Goal: Use online tool/utility: Utilize a website feature to perform a specific function

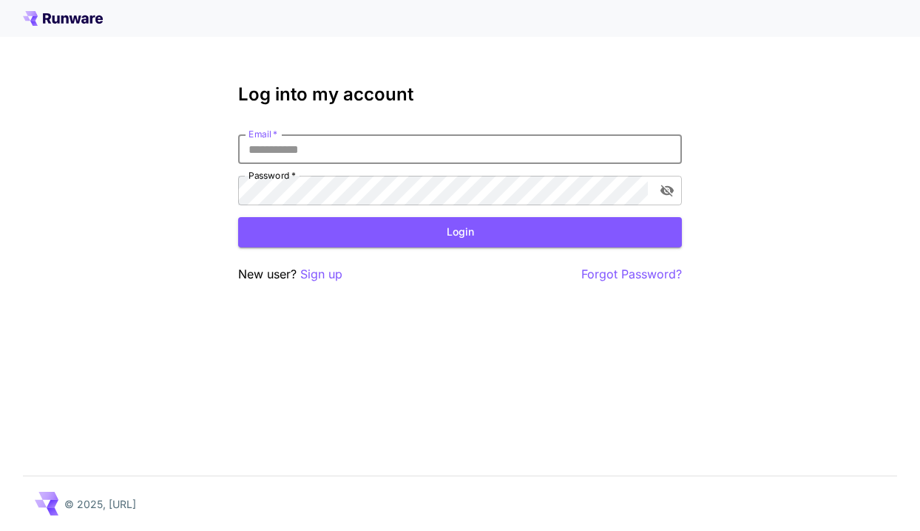
type input "**********"
click at [460, 232] on button "Login" at bounding box center [460, 232] width 444 height 30
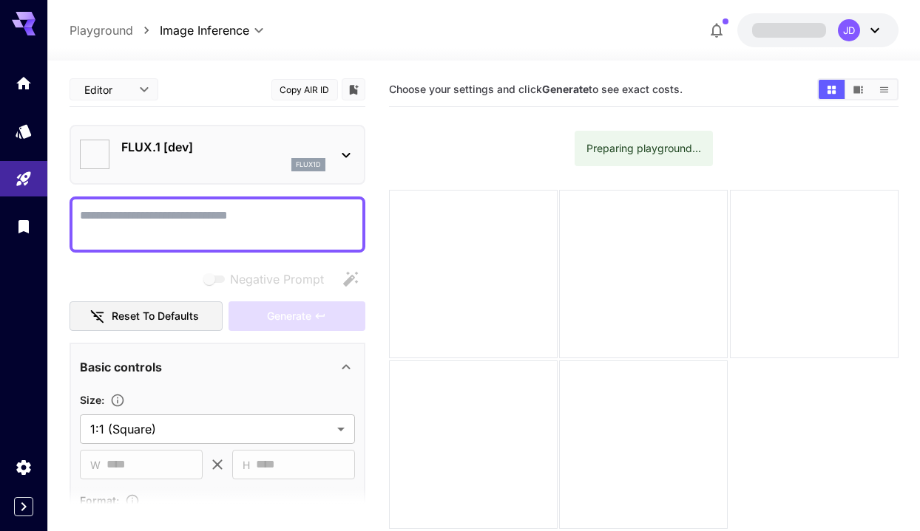
type input "**********"
click at [171, 158] on div "flux1d" at bounding box center [223, 164] width 204 height 13
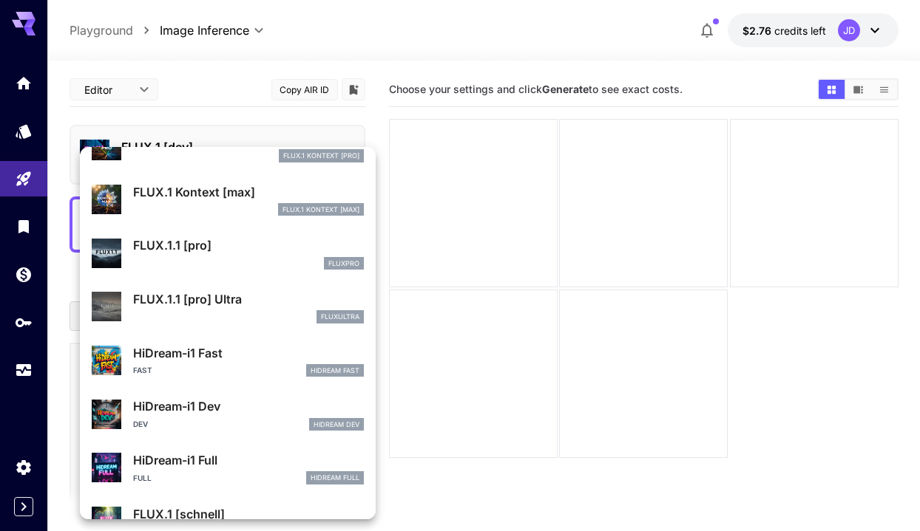
scroll to position [1045, 0]
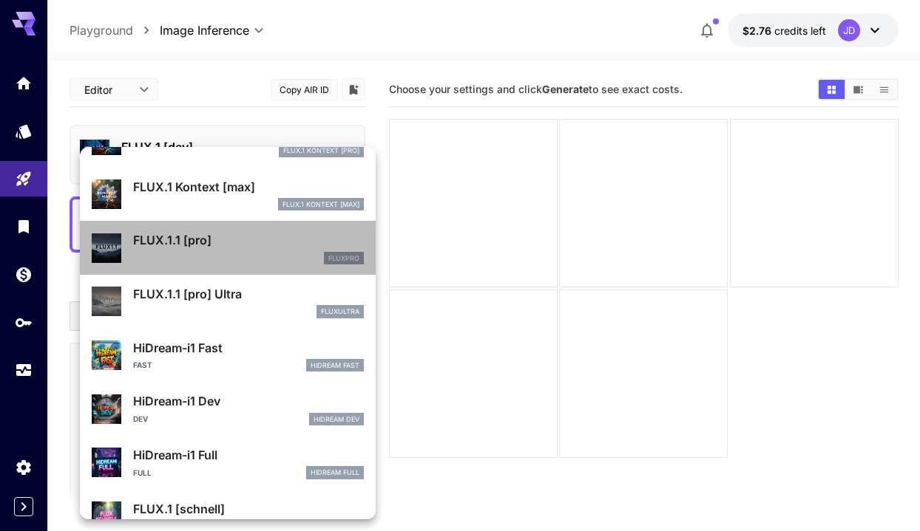
click at [186, 254] on div "fluxpro" at bounding box center [248, 258] width 231 height 13
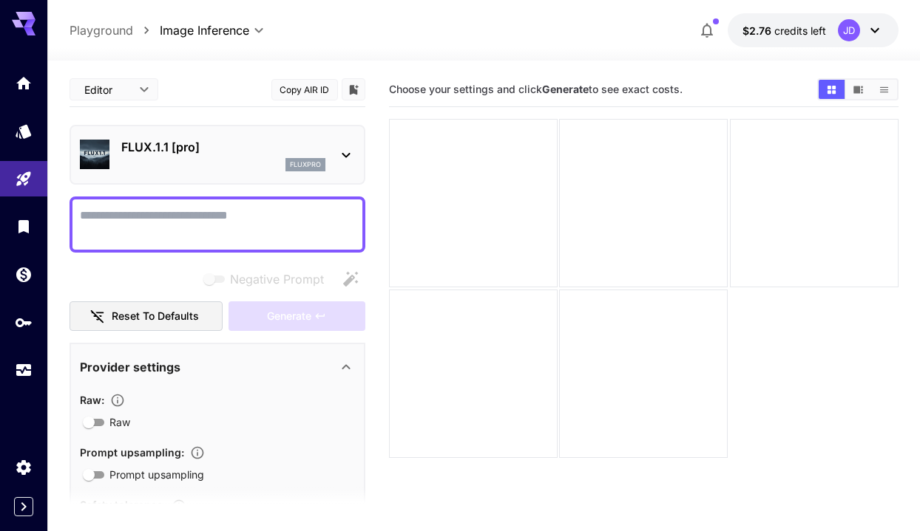
click at [180, 225] on textarea "Negative Prompt" at bounding box center [217, 224] width 275 height 35
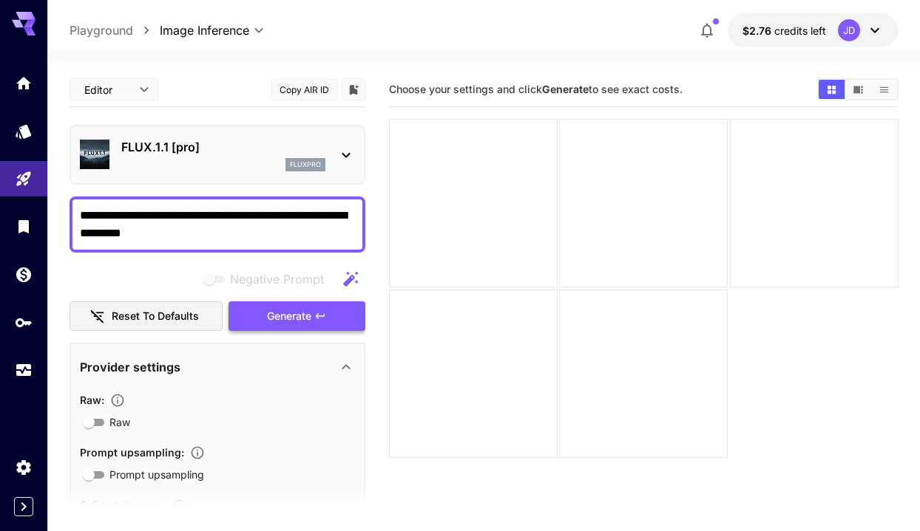
click at [305, 318] on span "Generate" at bounding box center [289, 317] width 44 height 18
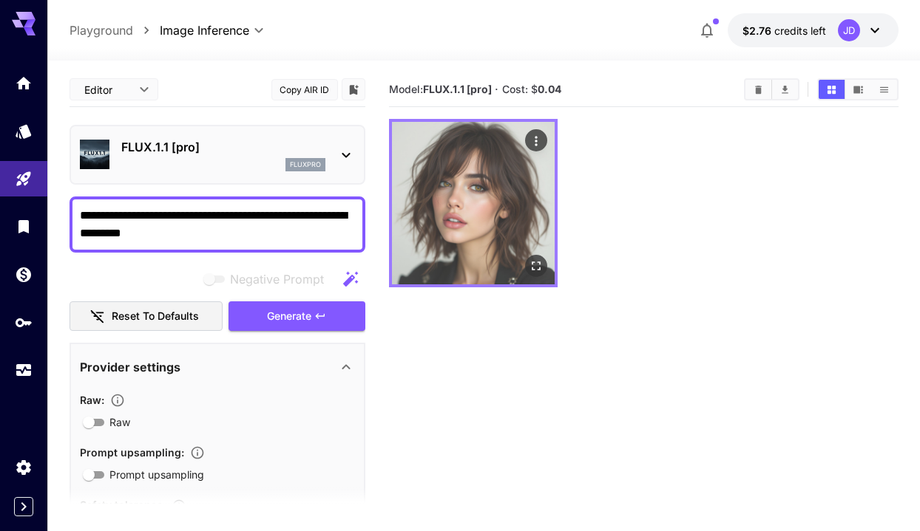
click at [475, 217] on img at bounding box center [473, 203] width 163 height 163
click at [456, 191] on img at bounding box center [473, 203] width 163 height 163
click at [534, 265] on icon "Open in fullscreen" at bounding box center [535, 266] width 15 height 15
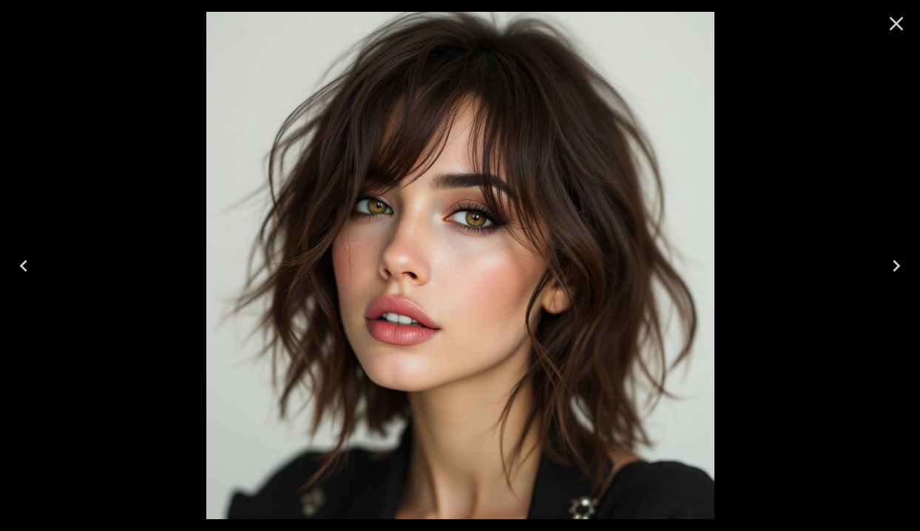
click at [899, 24] on icon "Close" at bounding box center [896, 24] width 24 height 24
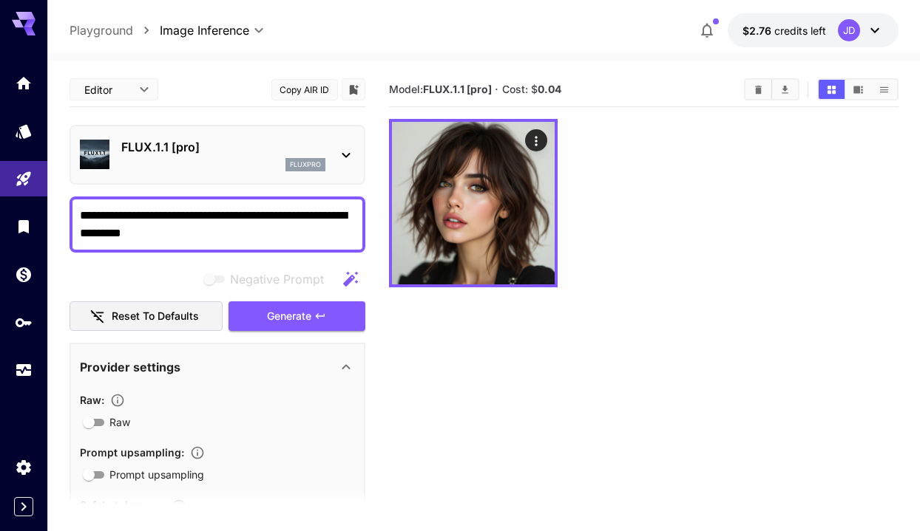
click at [231, 237] on textarea "**********" at bounding box center [217, 224] width 275 height 35
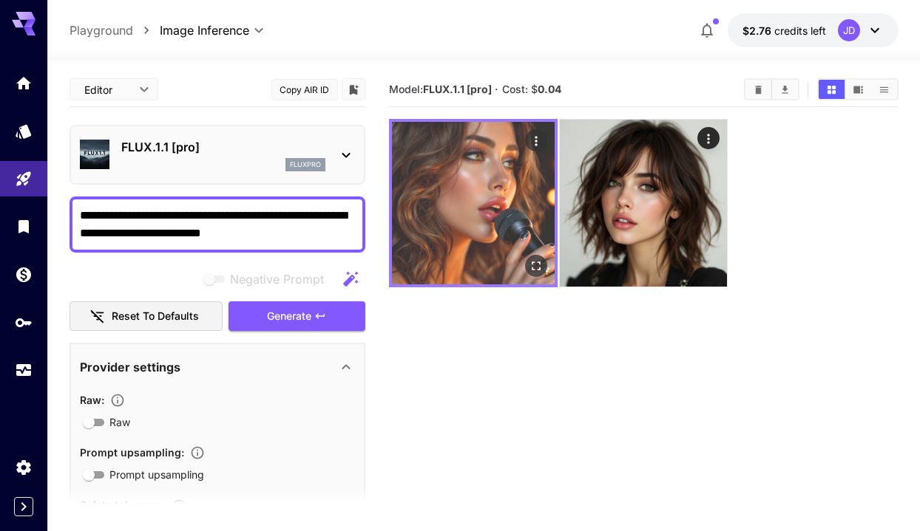
click at [483, 205] on img at bounding box center [473, 203] width 163 height 163
click at [536, 257] on button "Open in fullscreen" at bounding box center [535, 266] width 22 height 22
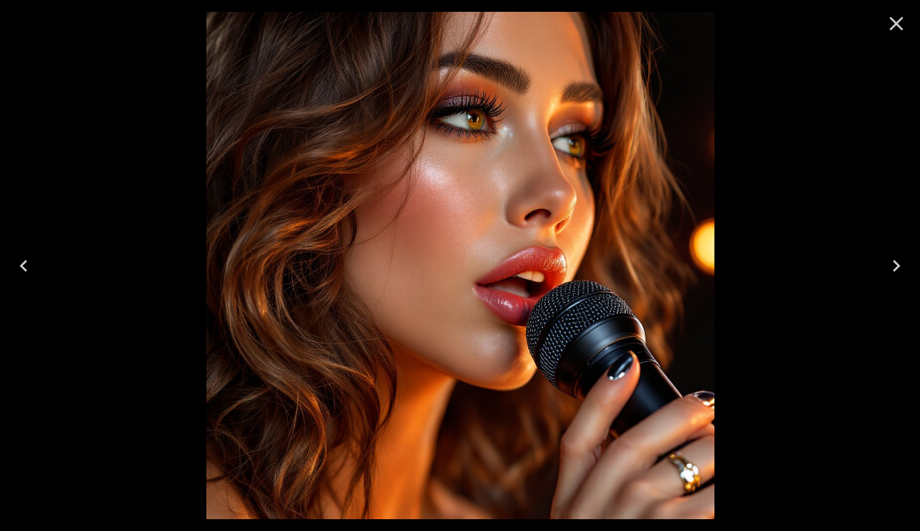
click at [894, 26] on icon "Close" at bounding box center [896, 24] width 14 height 14
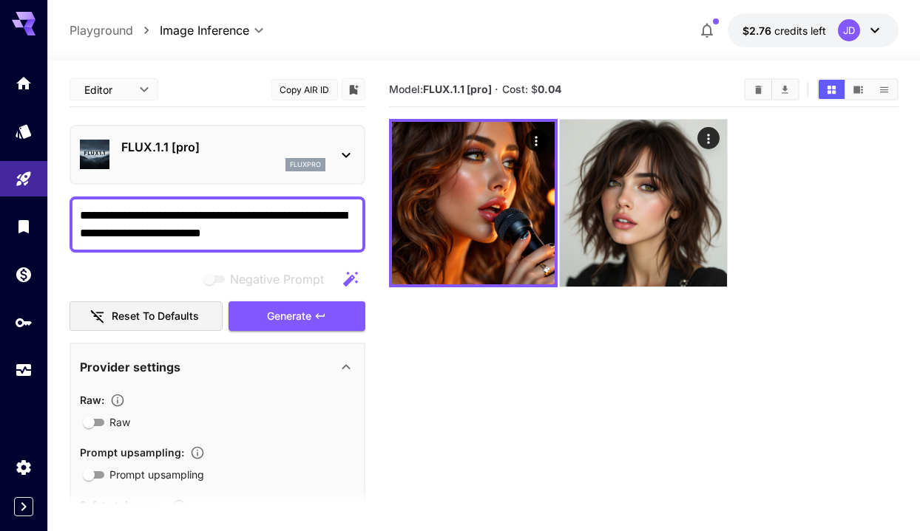
click at [291, 233] on textarea "**********" at bounding box center [217, 224] width 275 height 35
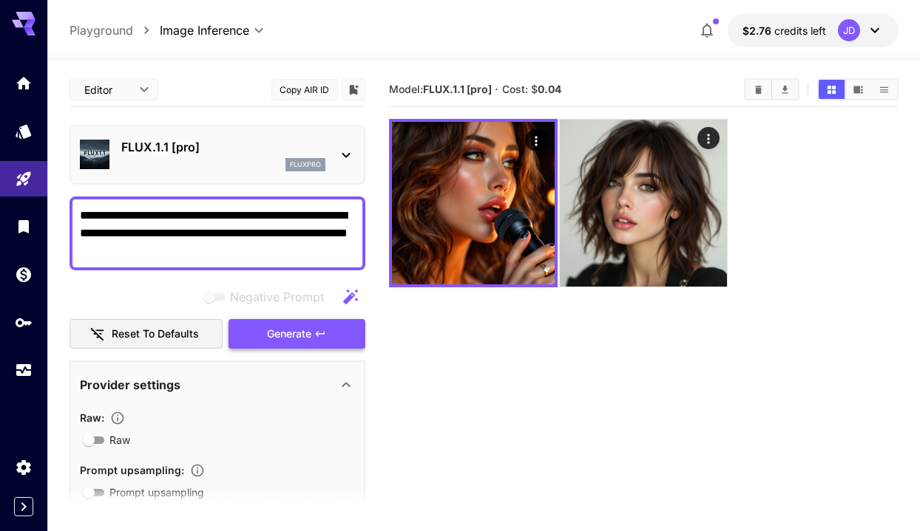
click at [288, 335] on span "Generate" at bounding box center [289, 334] width 44 height 18
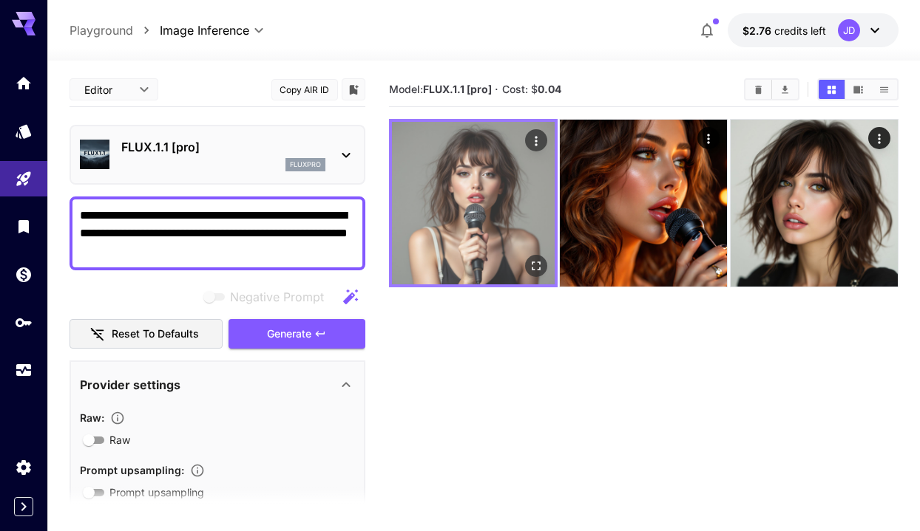
click at [478, 196] on img at bounding box center [473, 203] width 163 height 163
click at [474, 241] on img at bounding box center [473, 203] width 163 height 163
click at [530, 265] on icon "Open in fullscreen" at bounding box center [535, 266] width 15 height 15
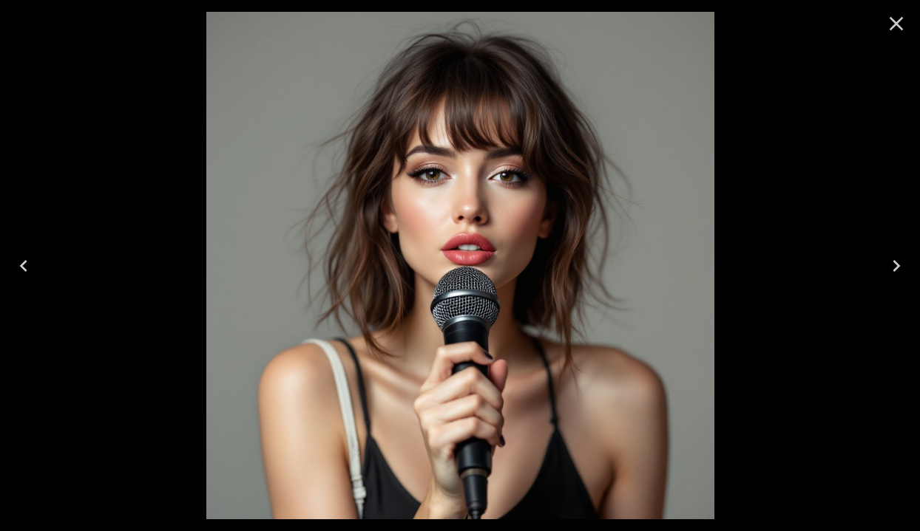
click at [896, 27] on icon "Close" at bounding box center [896, 24] width 24 height 24
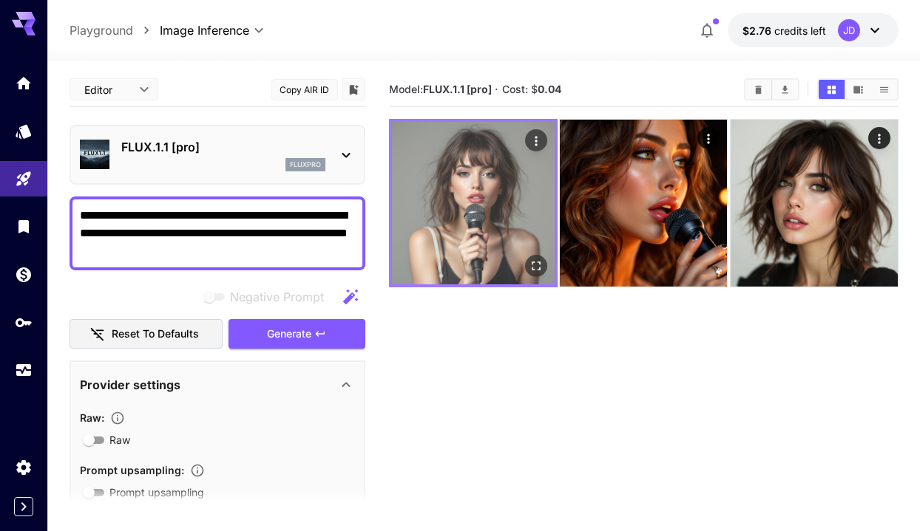
click at [468, 194] on img at bounding box center [473, 203] width 163 height 163
click at [537, 270] on icon "Open in fullscreen" at bounding box center [535, 266] width 9 height 9
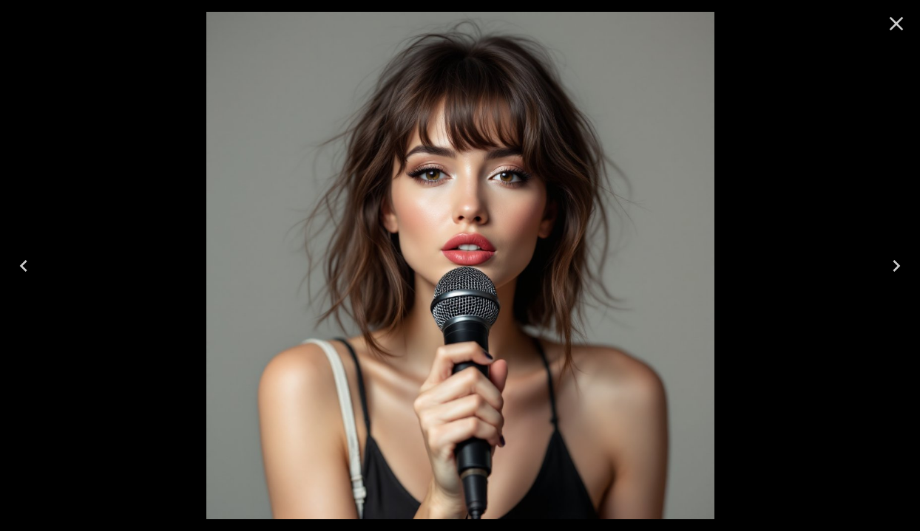
click at [894, 29] on icon "Close" at bounding box center [896, 24] width 24 height 24
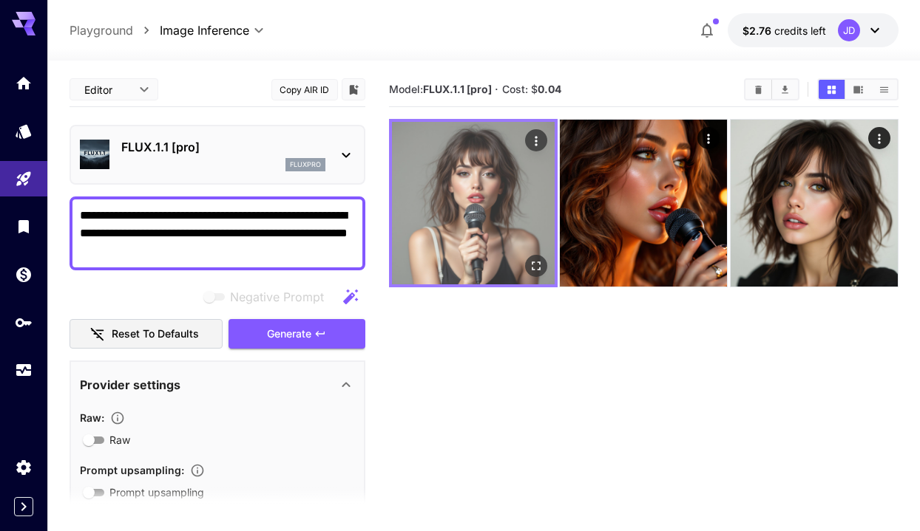
click at [502, 166] on img at bounding box center [473, 203] width 163 height 163
click at [534, 268] on icon "Open in fullscreen" at bounding box center [535, 266] width 15 height 15
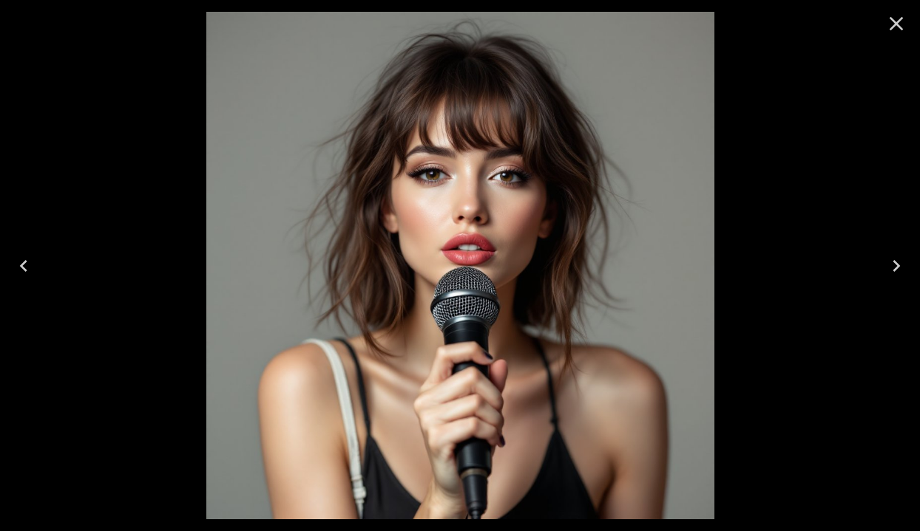
click at [897, 31] on icon "Close" at bounding box center [896, 24] width 24 height 24
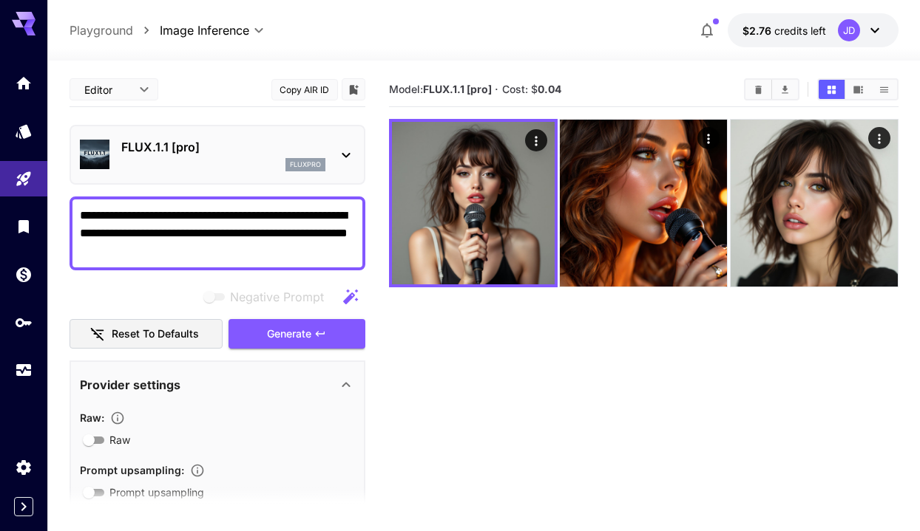
click at [243, 254] on textarea "**********" at bounding box center [217, 233] width 275 height 53
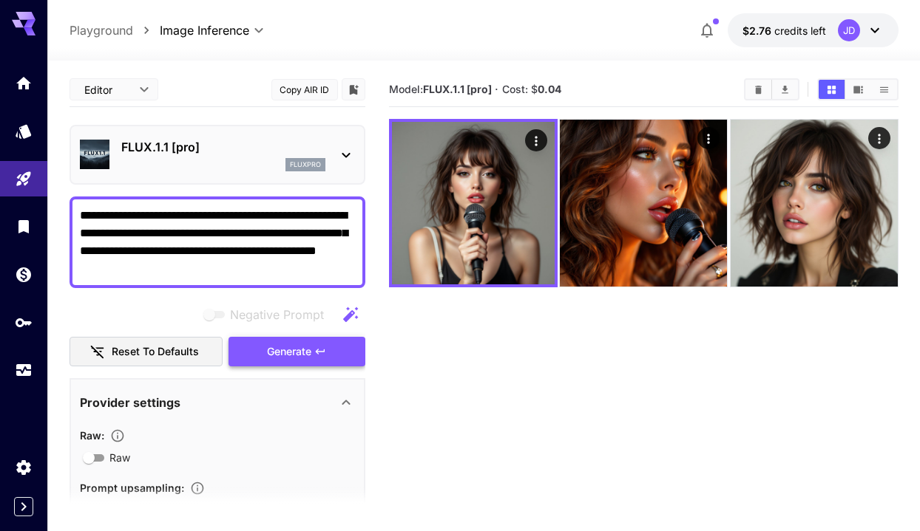
click at [318, 360] on button "Generate" at bounding box center [296, 352] width 136 height 30
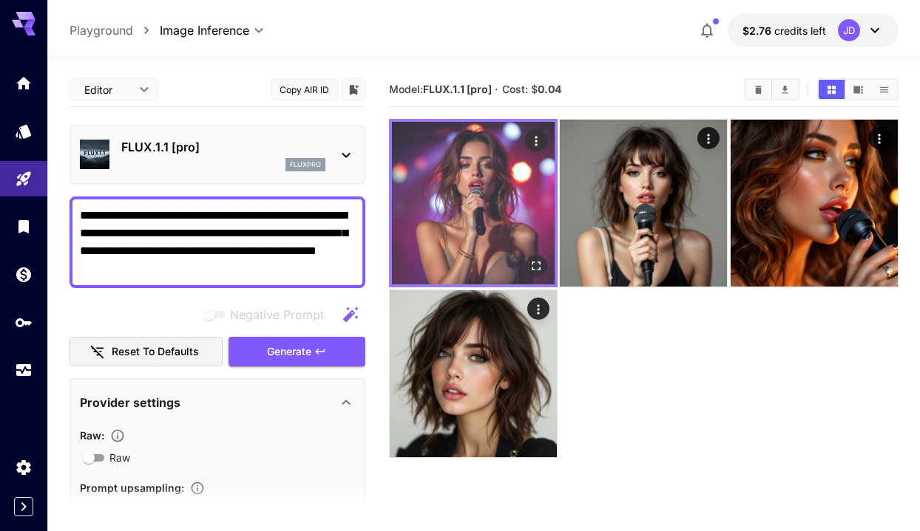
click at [456, 230] on img at bounding box center [473, 203] width 163 height 163
click at [472, 206] on img at bounding box center [473, 203] width 163 height 163
click at [534, 264] on icon "Open in fullscreen" at bounding box center [535, 266] width 15 height 15
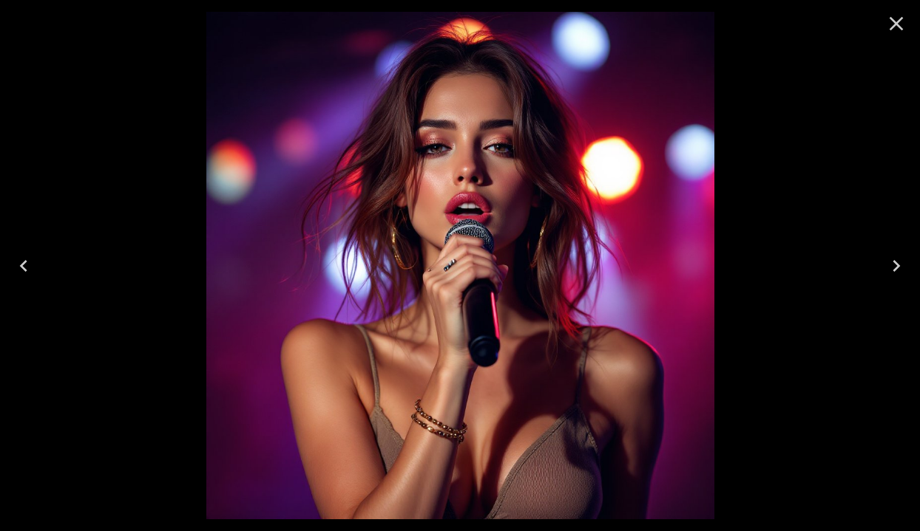
click at [899, 30] on icon "Close" at bounding box center [896, 24] width 24 height 24
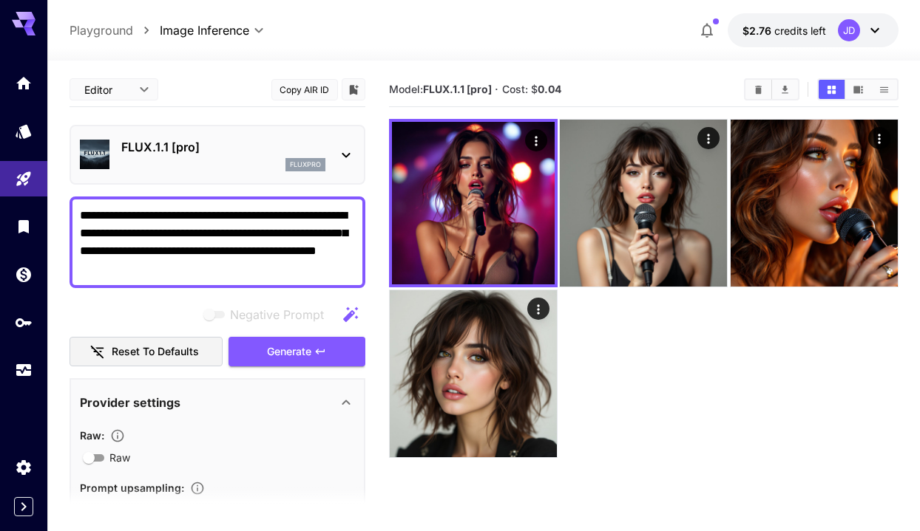
click at [220, 269] on textarea "**********" at bounding box center [217, 242] width 275 height 71
click at [270, 361] on button "Generate" at bounding box center [296, 352] width 136 height 30
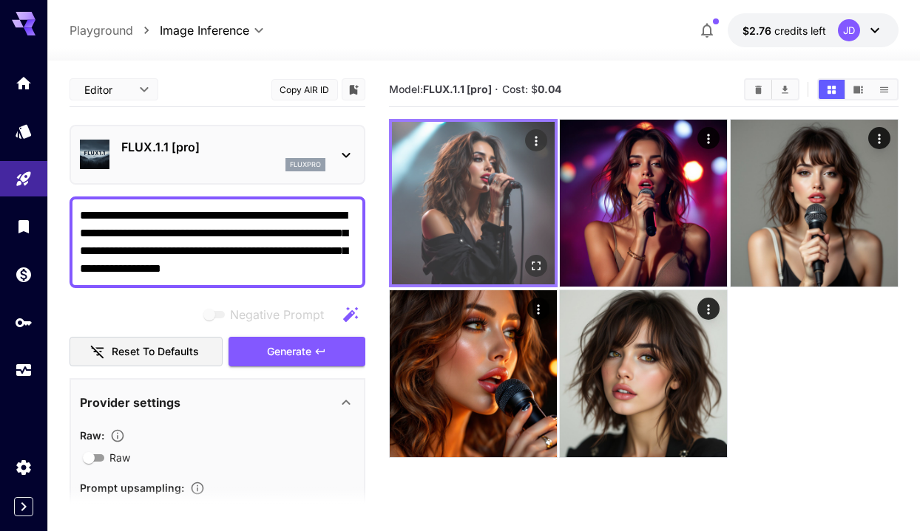
click at [502, 221] on img at bounding box center [473, 203] width 163 height 163
click at [537, 264] on icon "Open in fullscreen" at bounding box center [535, 266] width 15 height 15
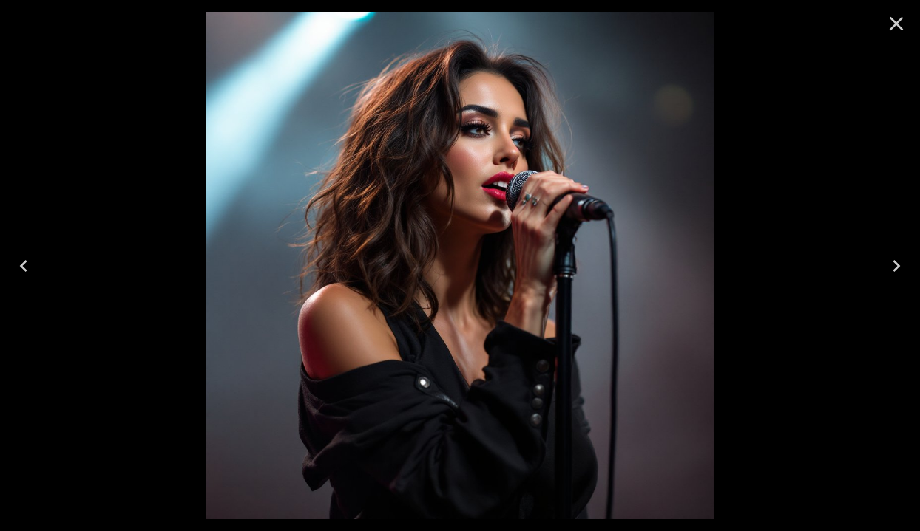
click at [899, 24] on icon "Close" at bounding box center [896, 24] width 24 height 24
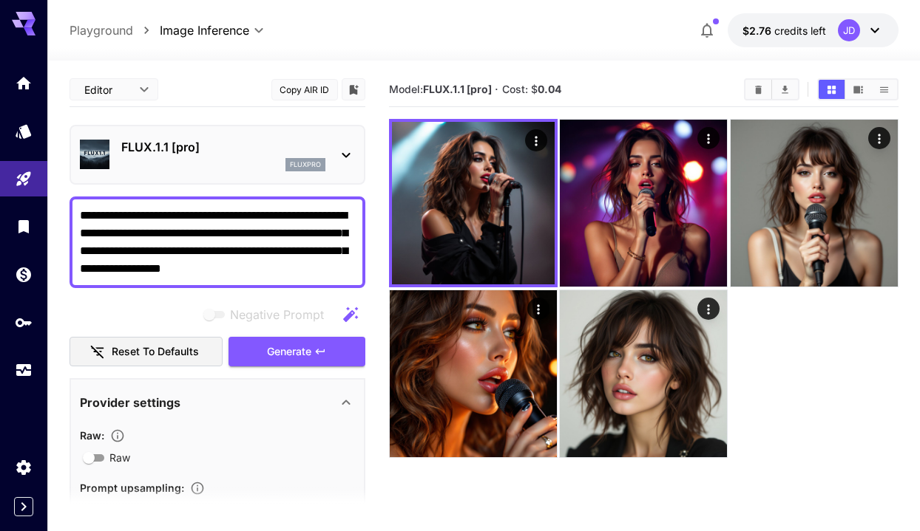
click at [336, 270] on textarea "**********" at bounding box center [217, 242] width 275 height 71
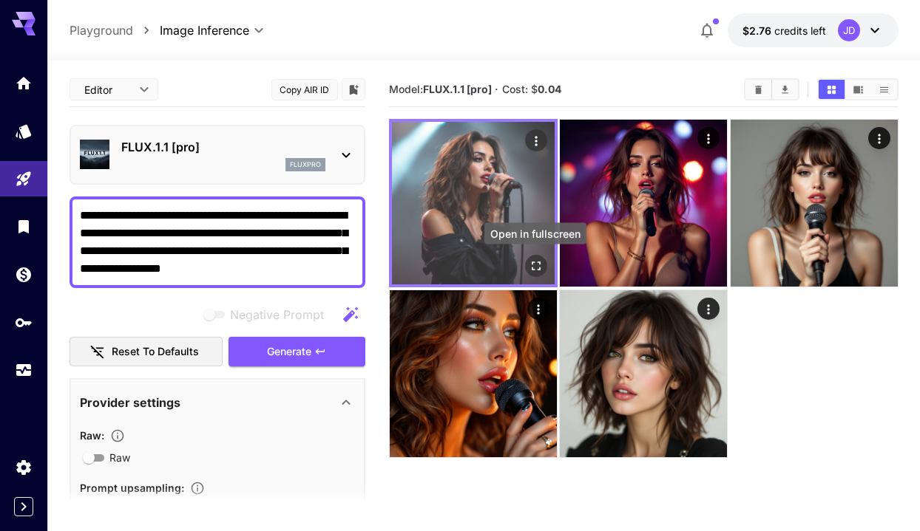
click at [534, 274] on button "Open in fullscreen" at bounding box center [535, 266] width 22 height 22
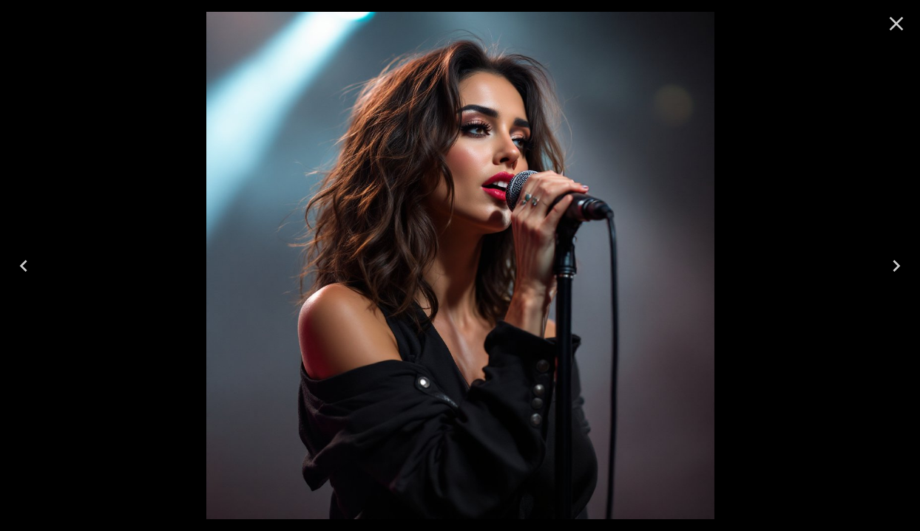
click at [901, 30] on icon "Close" at bounding box center [896, 24] width 14 height 14
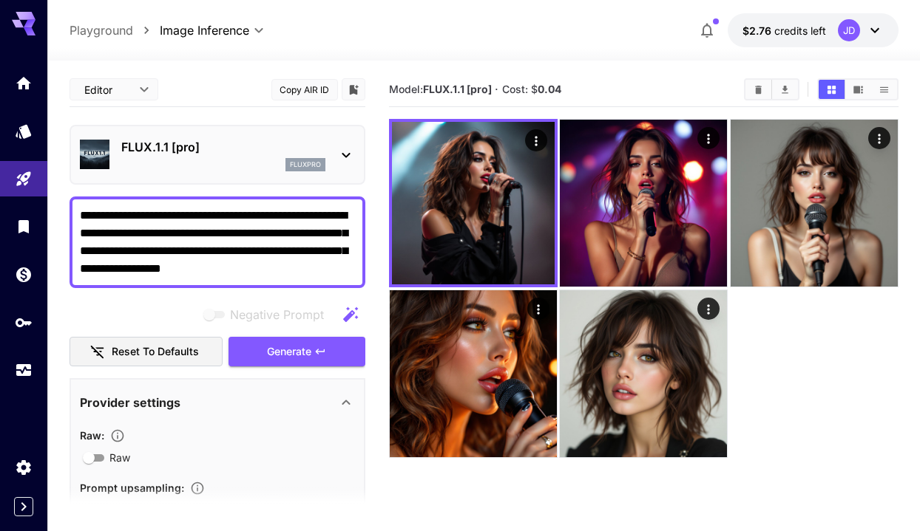
click at [347, 270] on textarea "**********" at bounding box center [217, 242] width 275 height 71
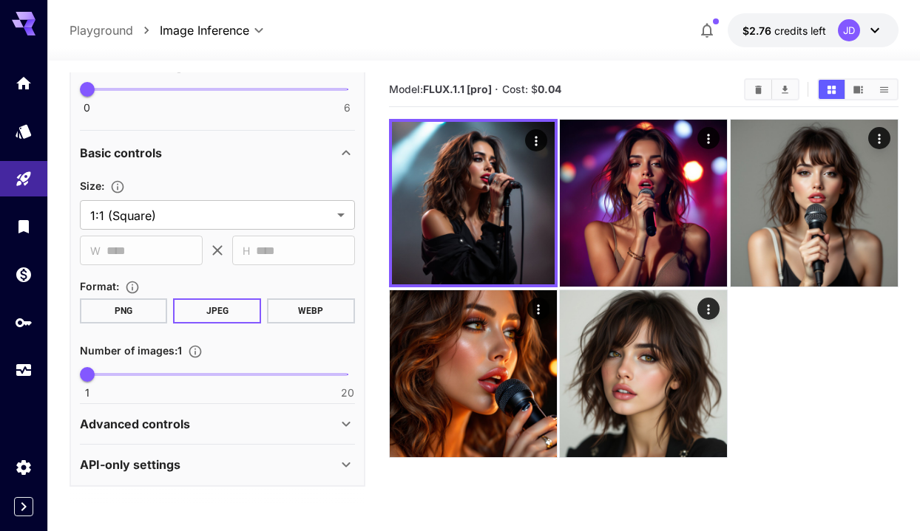
scroll to position [475, 0]
click at [253, 422] on div "Advanced controls" at bounding box center [208, 425] width 257 height 18
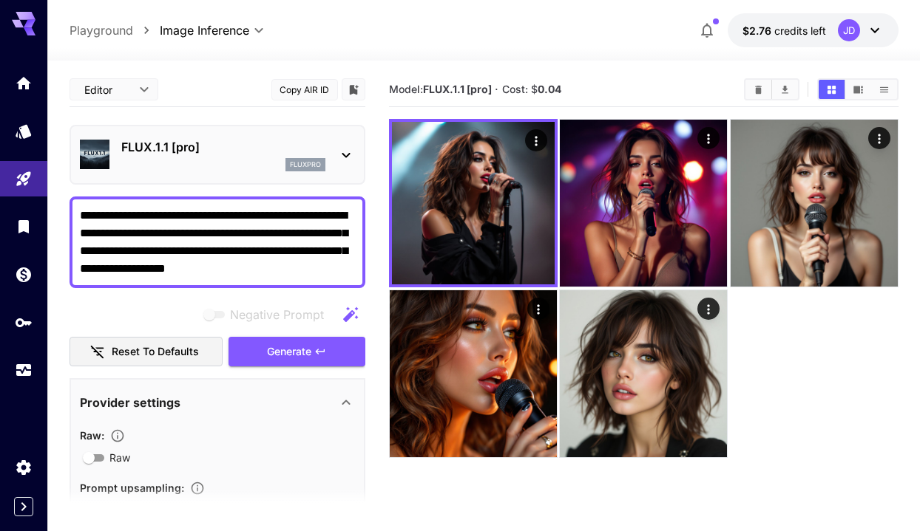
scroll to position [0, 0]
click at [347, 271] on textarea "**********" at bounding box center [217, 242] width 275 height 71
type textarea "**********"
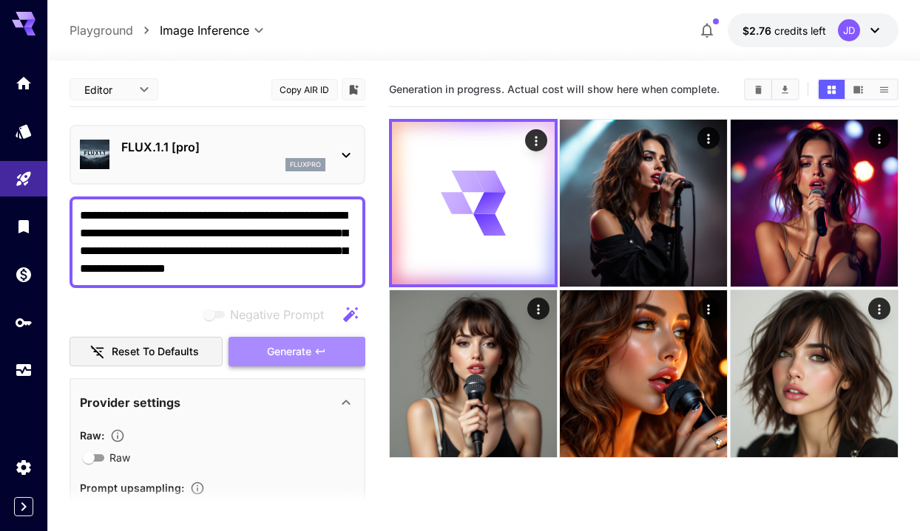
click at [308, 343] on span "Generate" at bounding box center [289, 352] width 44 height 18
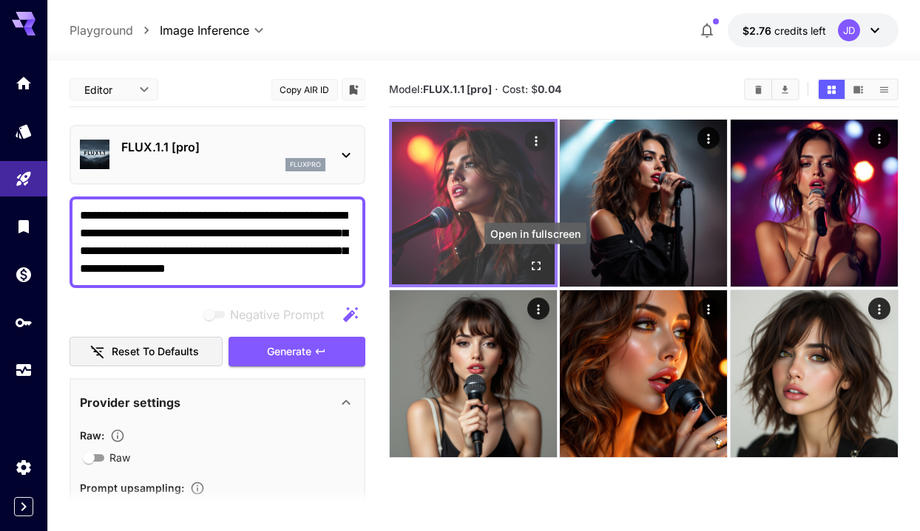
click at [532, 265] on icon "Open in fullscreen" at bounding box center [535, 266] width 15 height 15
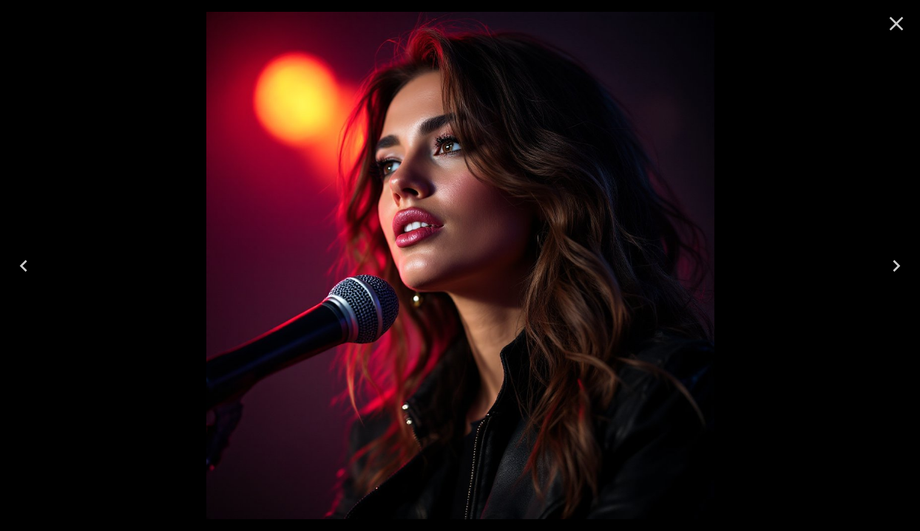
click at [897, 25] on icon "Close" at bounding box center [896, 24] width 14 height 14
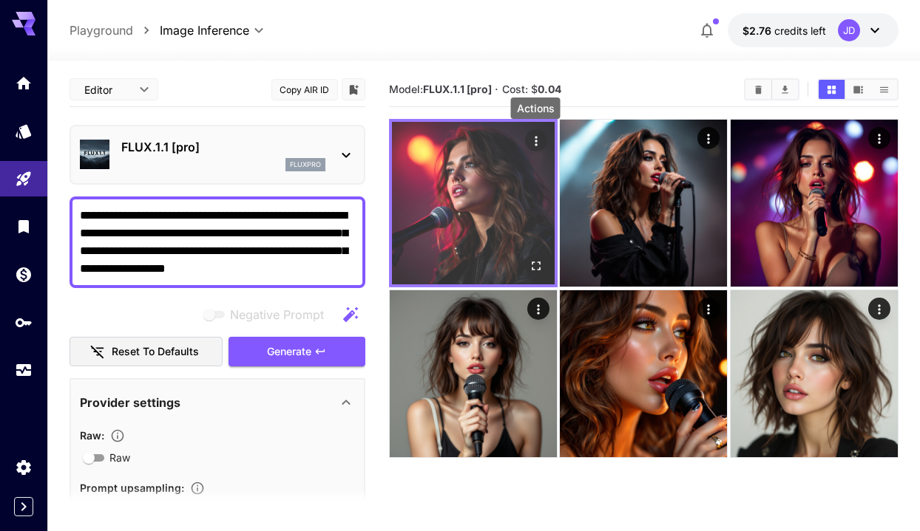
click at [532, 140] on icon "Actions" at bounding box center [535, 141] width 15 height 15
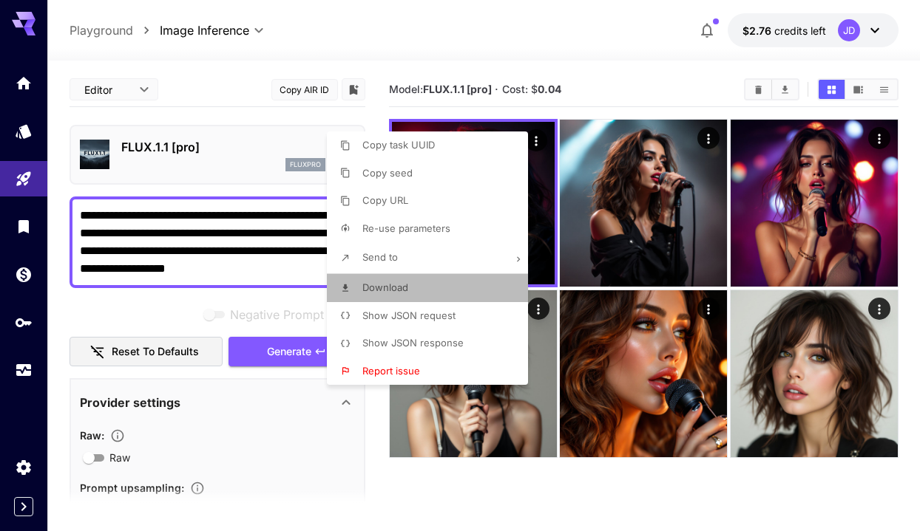
click at [427, 292] on li "Download" at bounding box center [432, 288] width 210 height 28
